Goal: Task Accomplishment & Management: Manage account settings

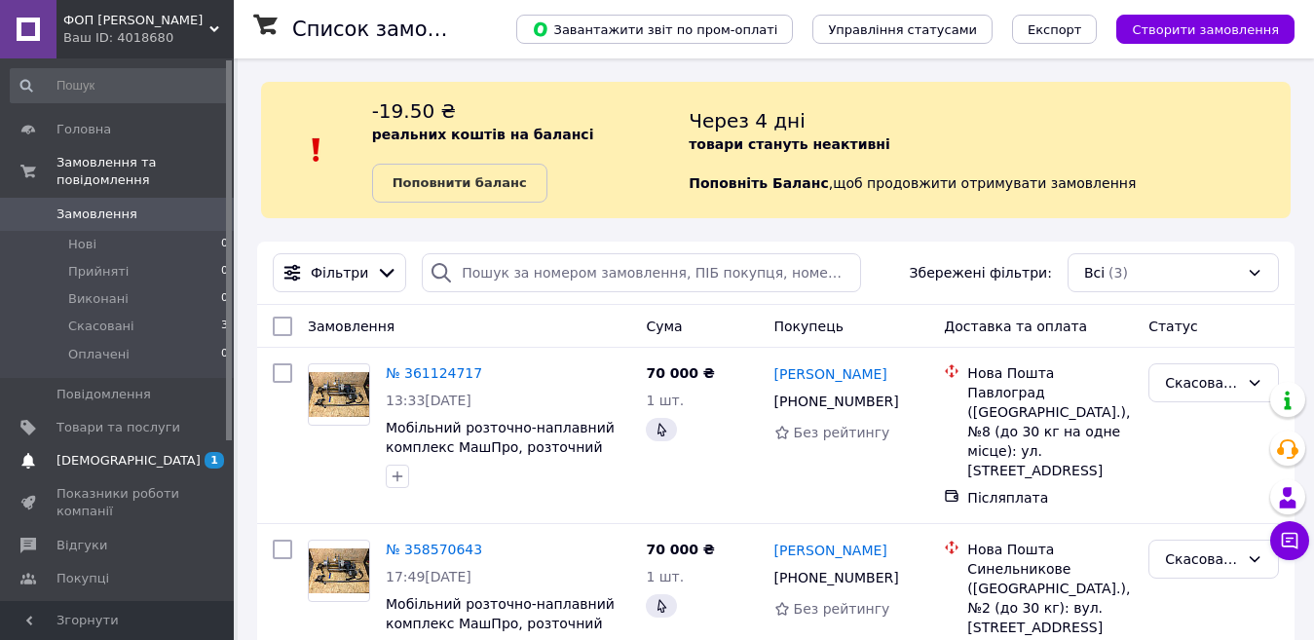
click at [54, 452] on span at bounding box center [28, 461] width 56 height 18
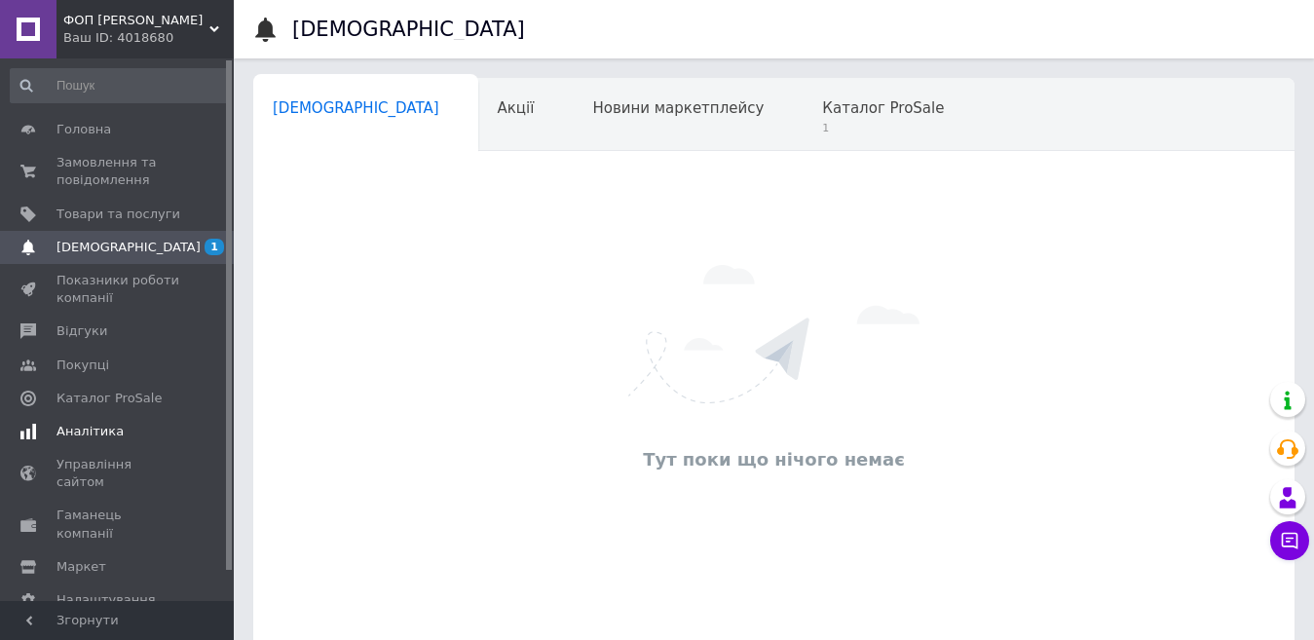
click at [94, 429] on span "Аналітика" at bounding box center [89, 432] width 67 height 18
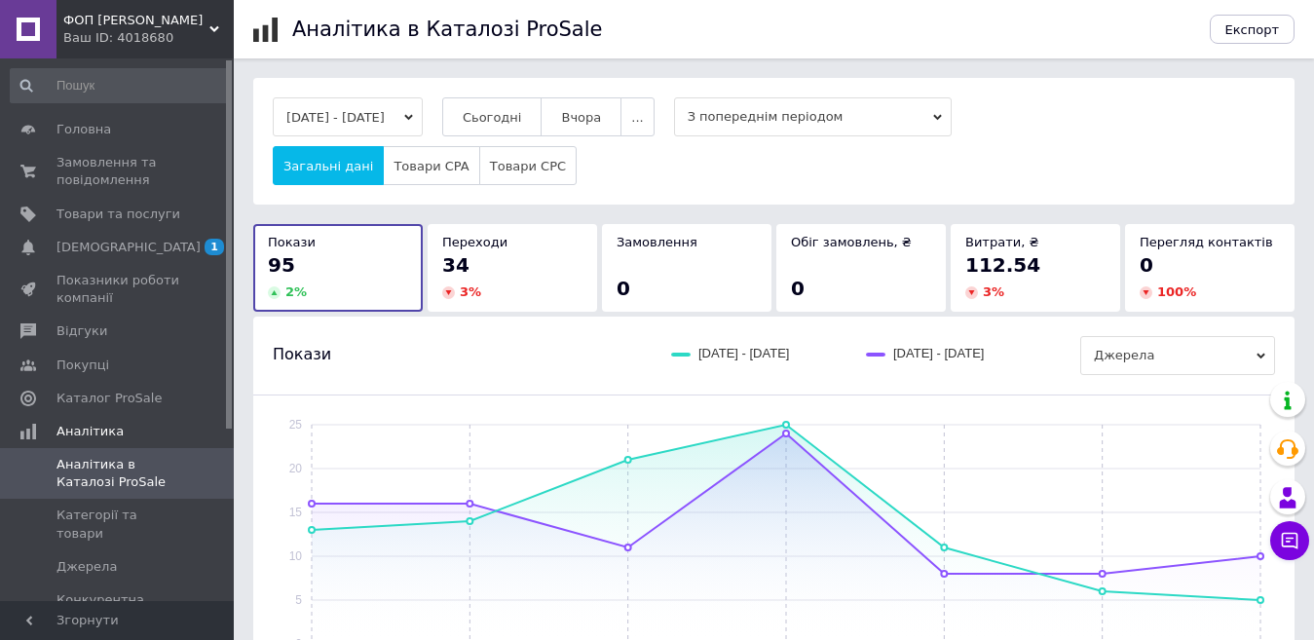
click at [413, 117] on icon "button" at bounding box center [408, 118] width 9 height 6
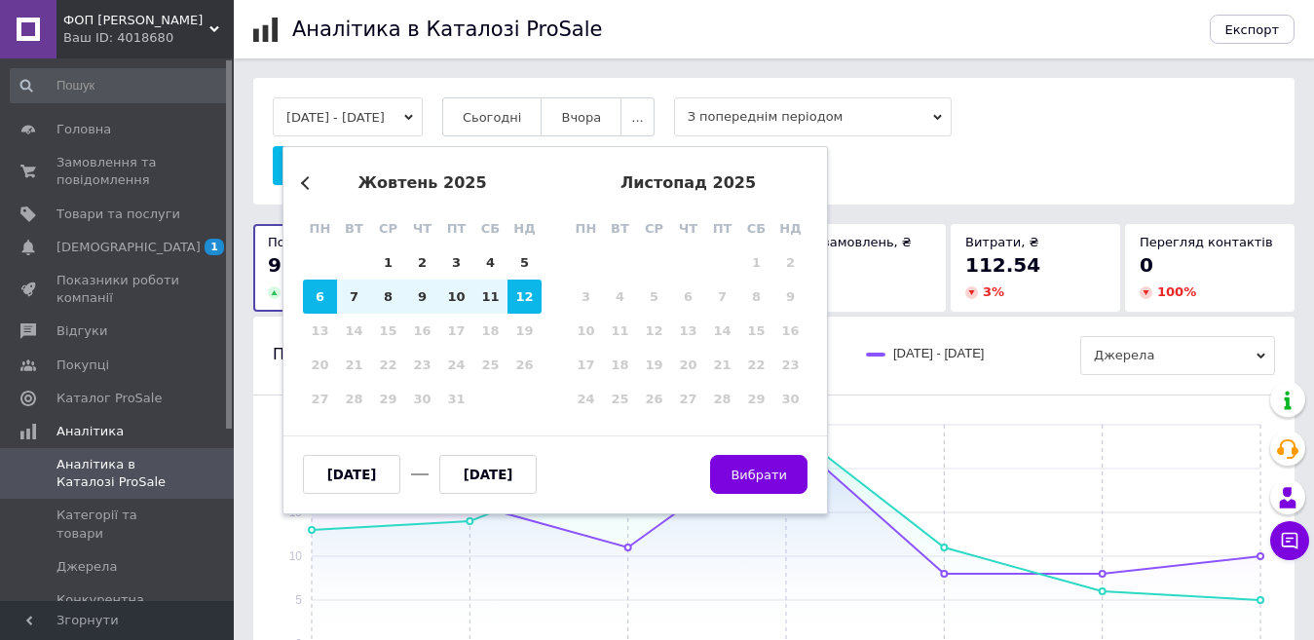
click at [300, 176] on div "Previous Month [DATE] пн вт ср чт пт сб нд 29 30 1 2 3 4 5 6 7 8 9 10 11 12 13 …" at bounding box center [555, 330] width 546 height 368
click at [301, 182] on button "Previous Month" at bounding box center [308, 183] width 14 height 14
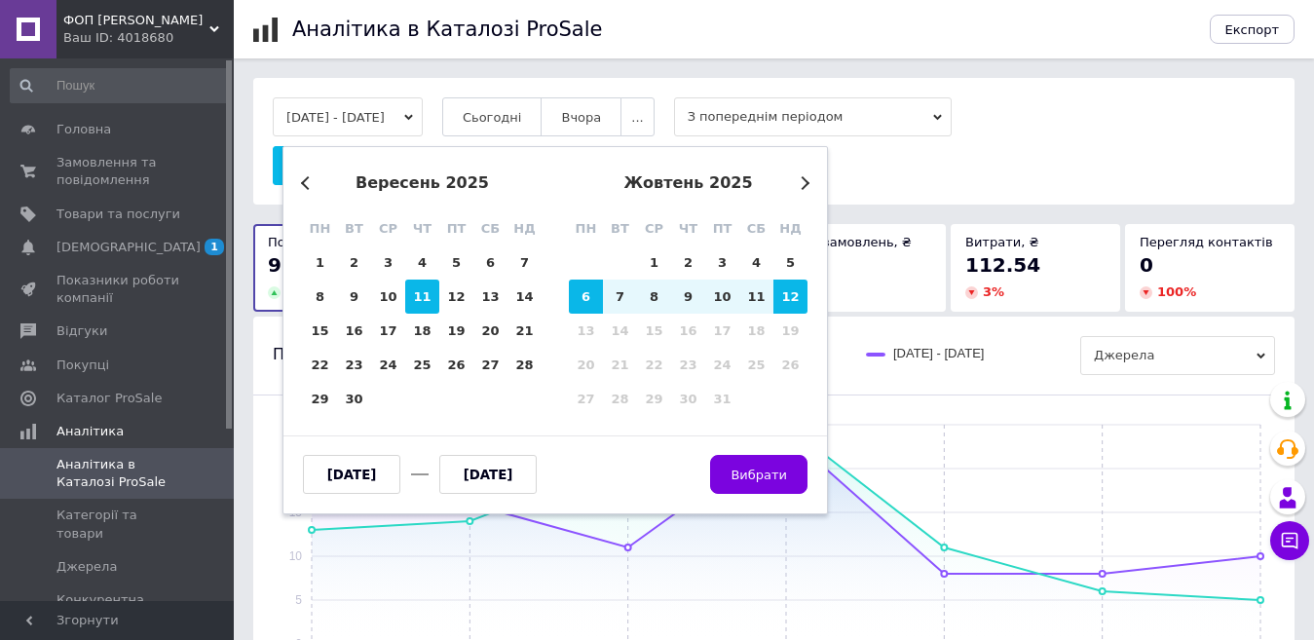
click at [417, 296] on div "11" at bounding box center [422, 297] width 34 height 34
type input "[DATE]"
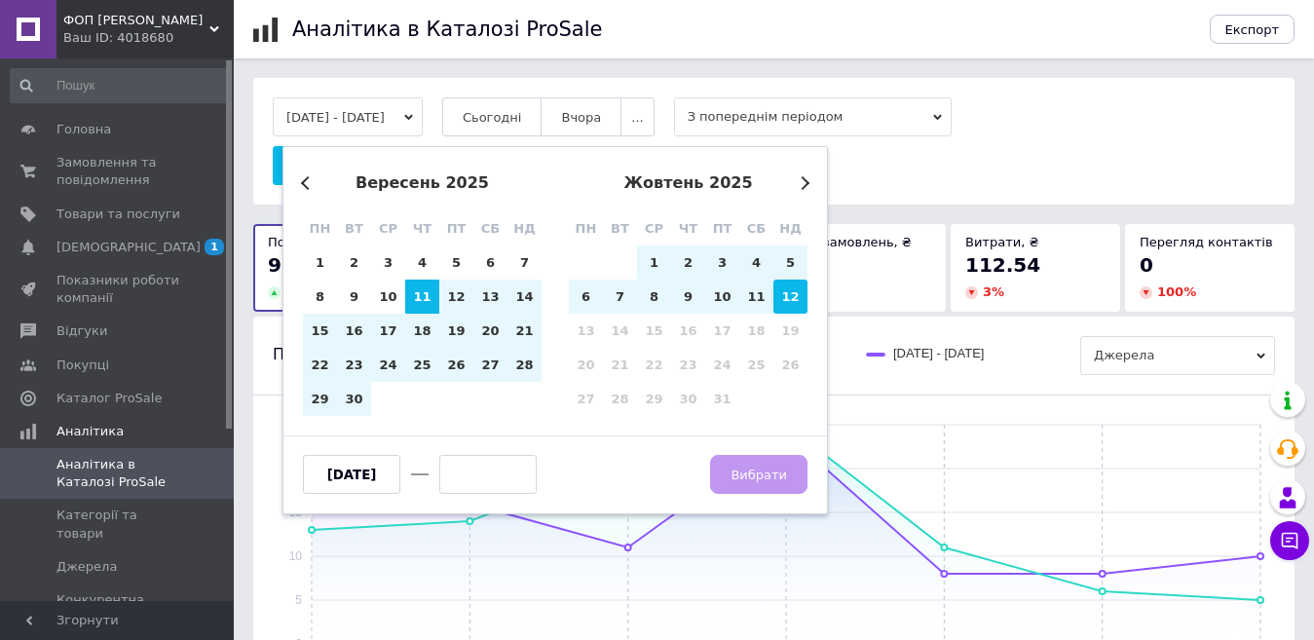
click at [795, 289] on div "12" at bounding box center [790, 297] width 34 height 34
type input "[DATE]"
click at [765, 472] on span "Вибрати" at bounding box center [759, 475] width 56 height 15
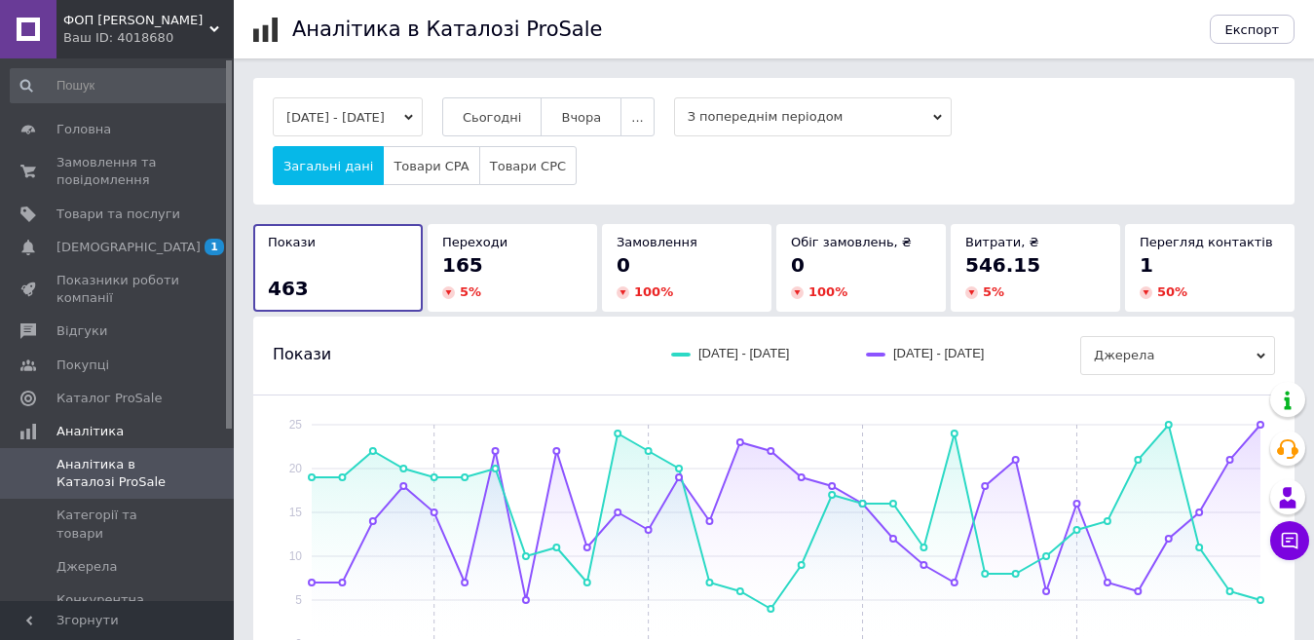
click at [790, 110] on span "З попереднім періодом" at bounding box center [813, 116] width 278 height 39
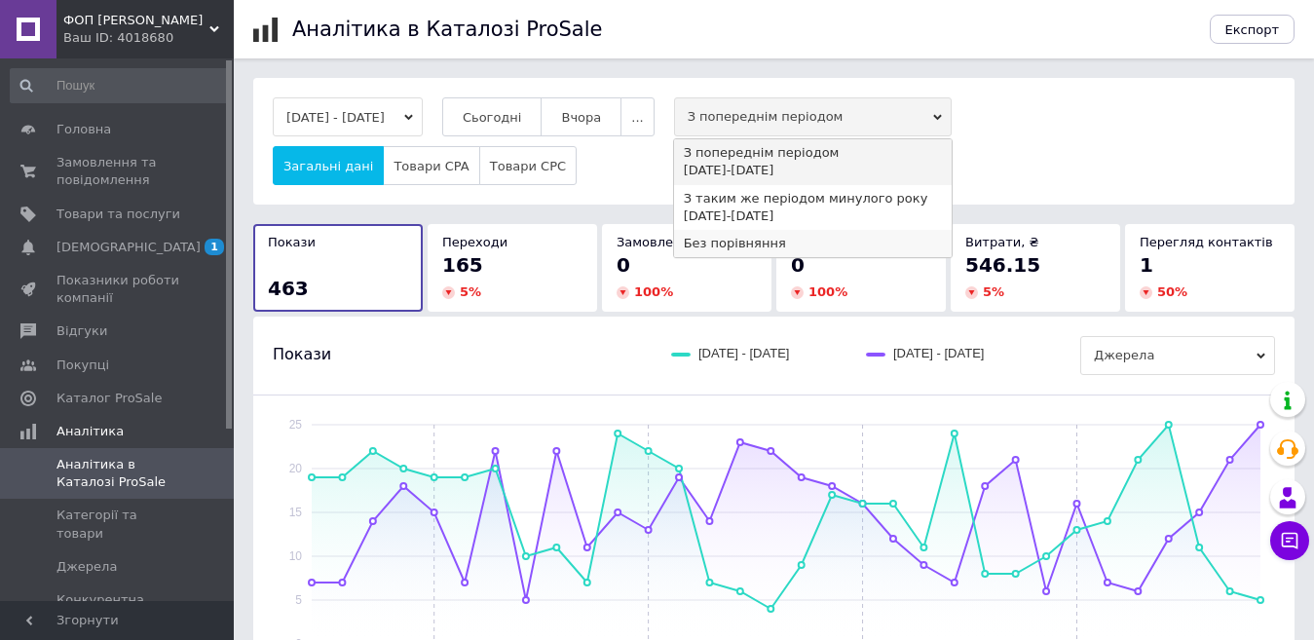
click at [736, 243] on div "Без порівняння" at bounding box center [813, 244] width 258 height 18
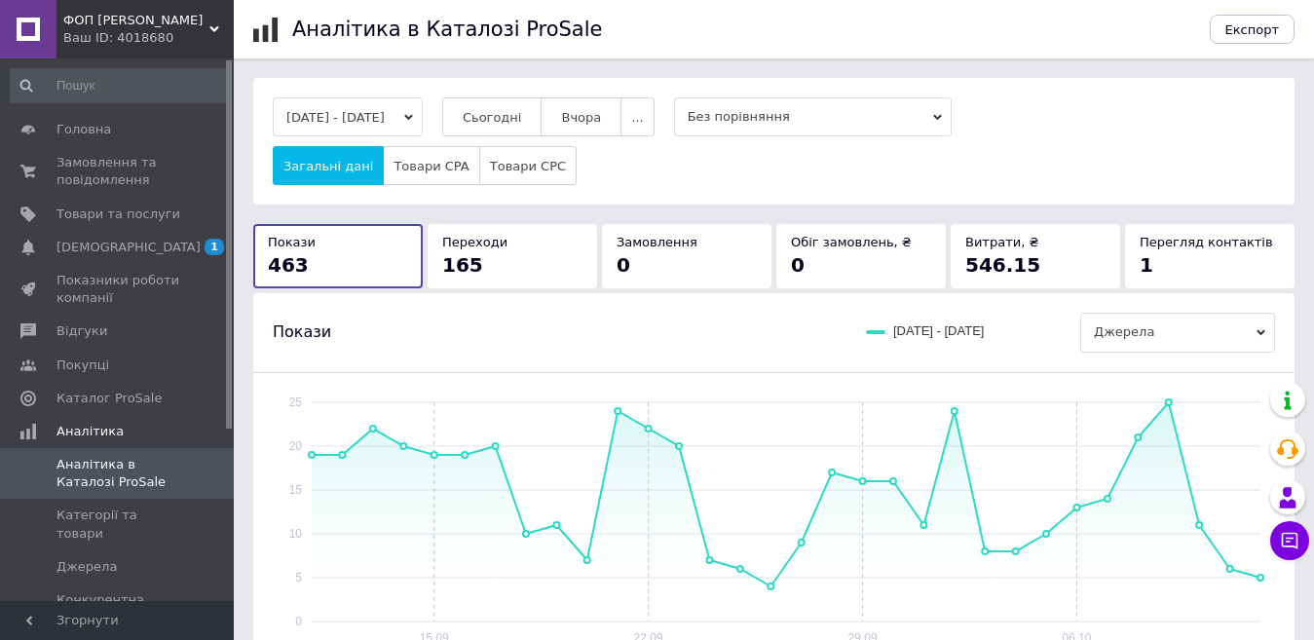
click at [521, 266] on div "165" at bounding box center [512, 264] width 140 height 27
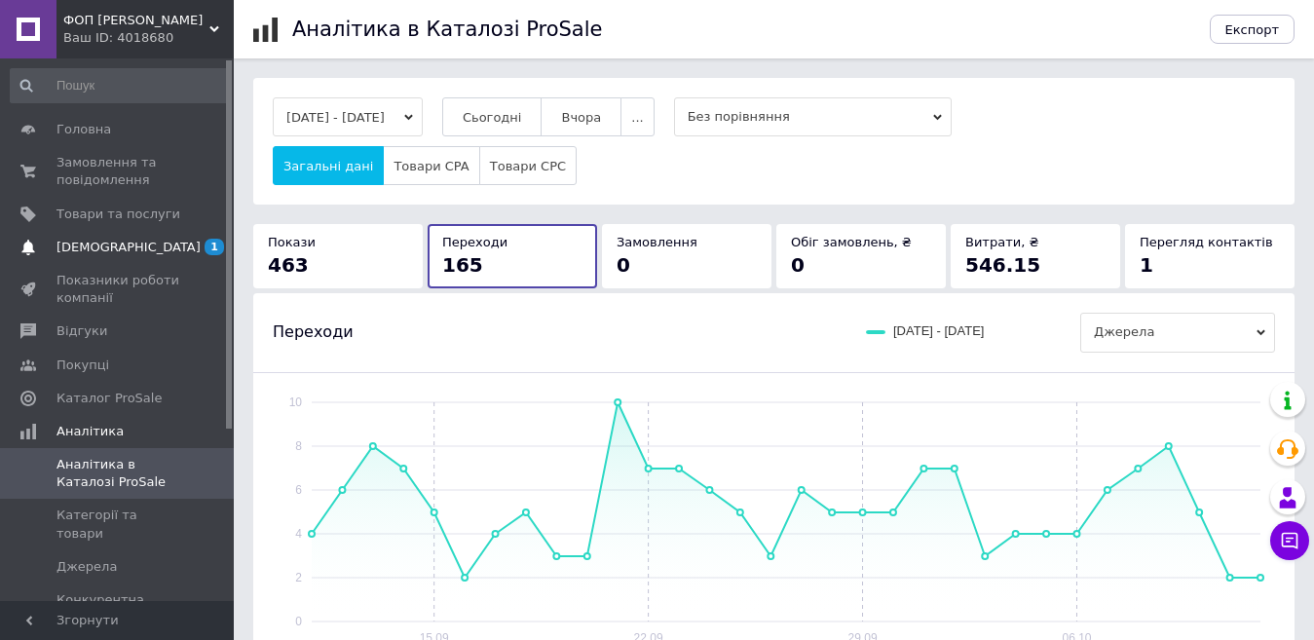
click at [138, 245] on span "[DEMOGRAPHIC_DATA]" at bounding box center [118, 248] width 124 height 18
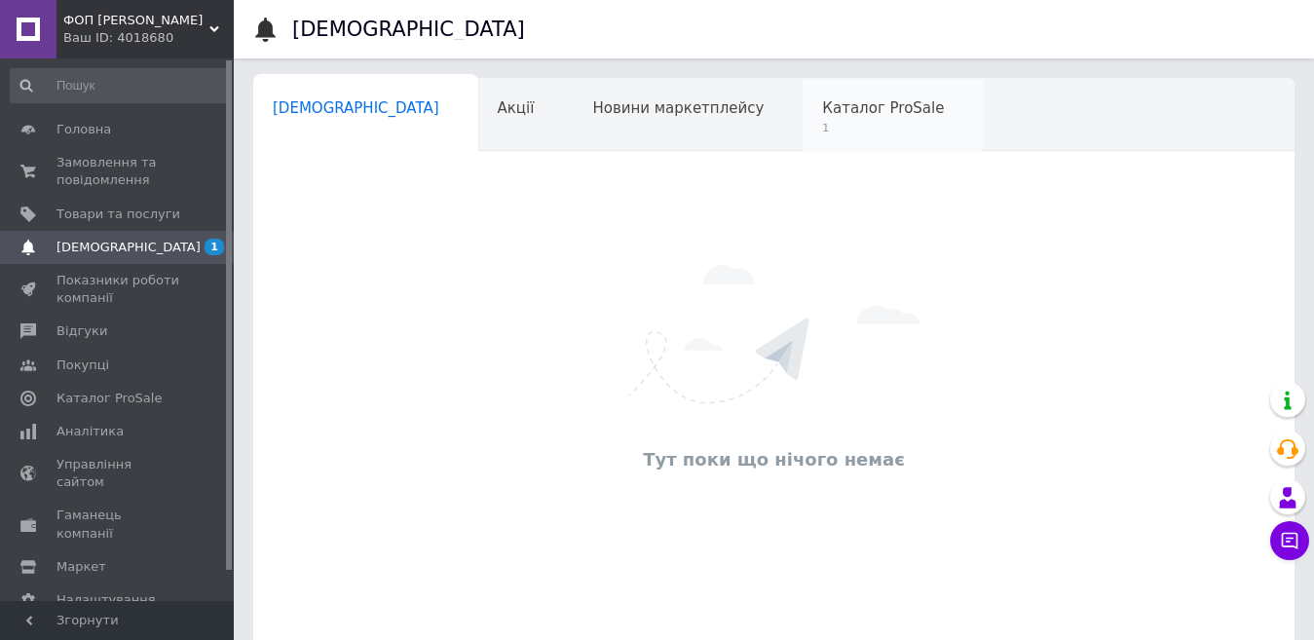
click at [822, 112] on span "Каталог ProSale" at bounding box center [883, 108] width 122 height 18
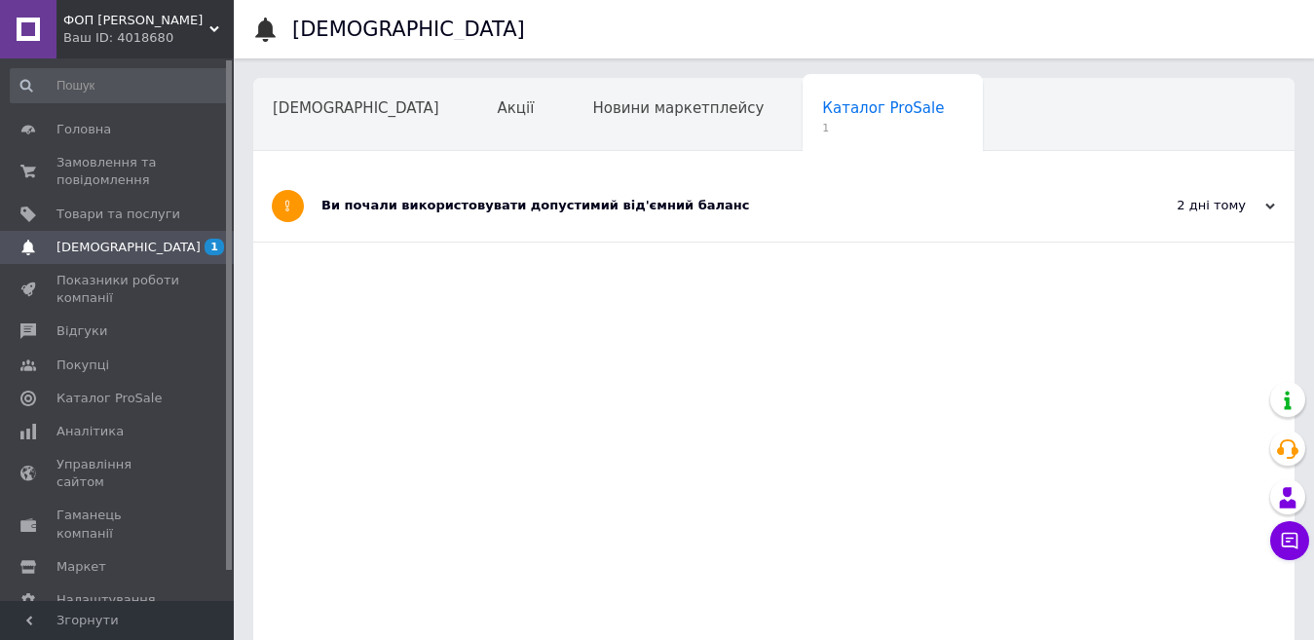
click at [474, 205] on div "Ви почали використовувати допустимий від'ємний баланс" at bounding box center [700, 206] width 759 height 18
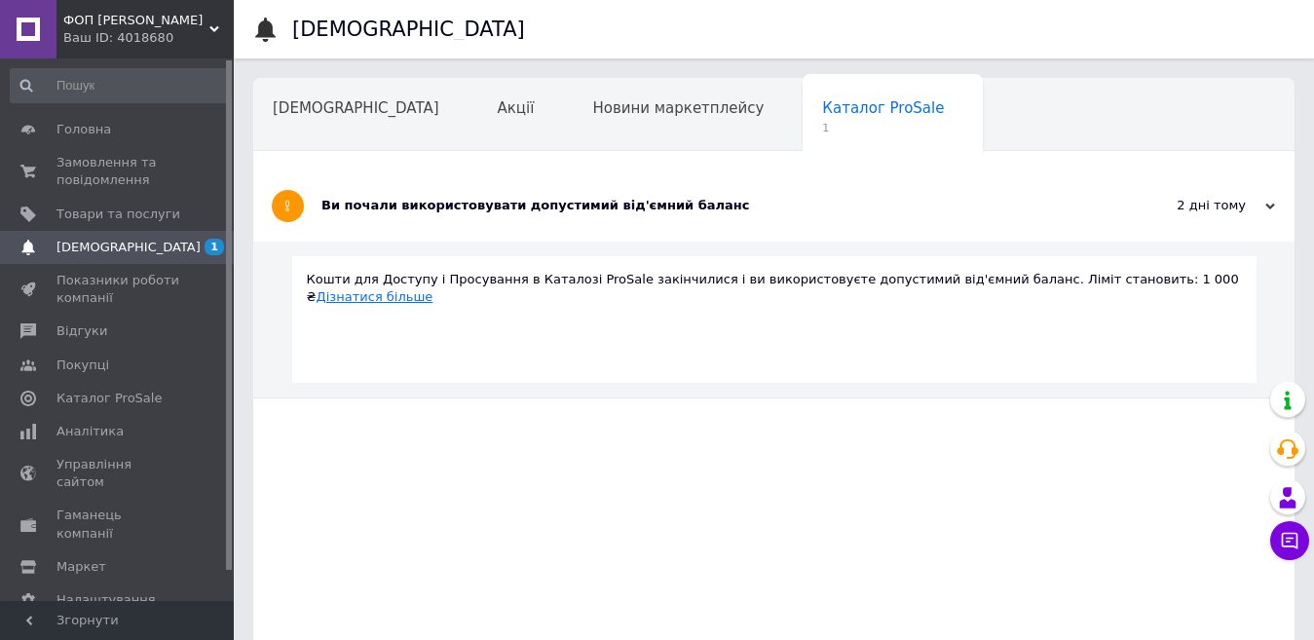
click at [433, 289] on link "Дізнатися більше" at bounding box center [375, 296] width 117 height 15
click at [70, 391] on span "Каталог ProSale" at bounding box center [108, 399] width 105 height 18
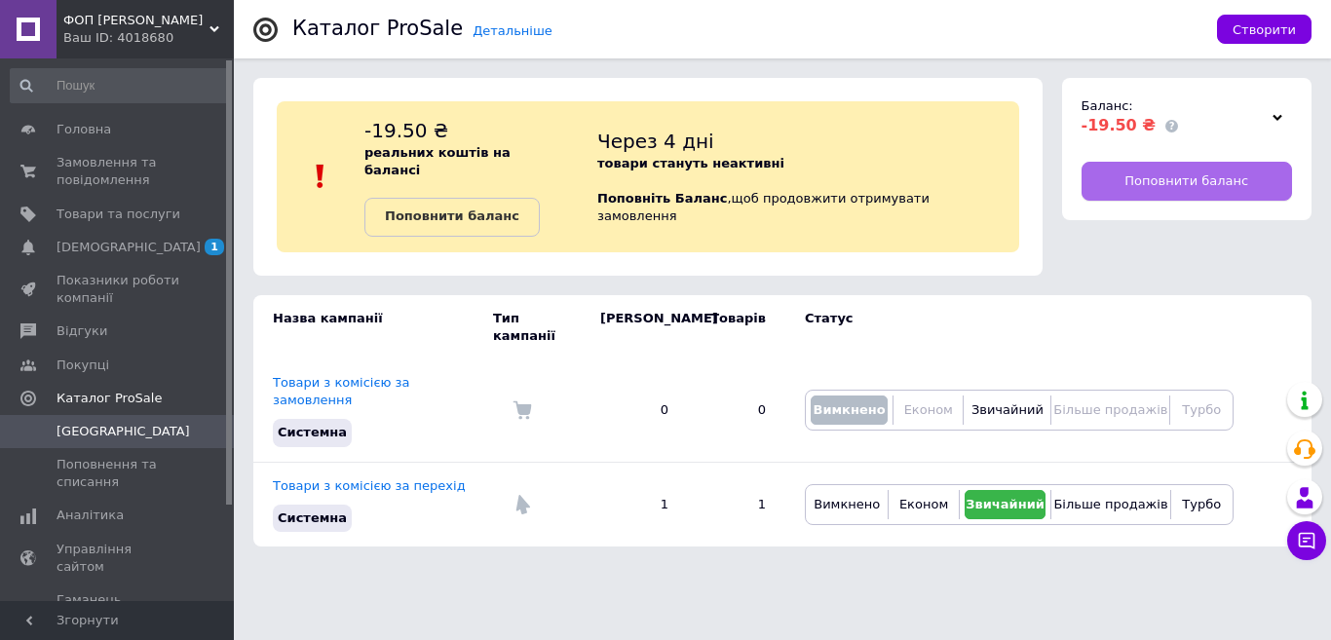
click at [1159, 163] on link "Поповнити баланс" at bounding box center [1186, 181] width 211 height 39
